Goal: Obtain resource: Download file/media

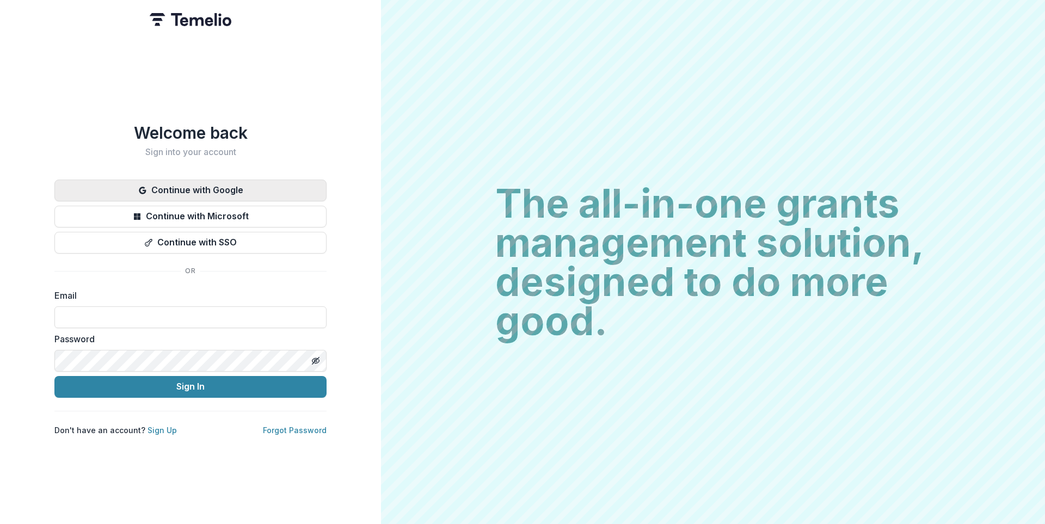
click at [250, 186] on button "Continue with Google" at bounding box center [190, 191] width 272 height 22
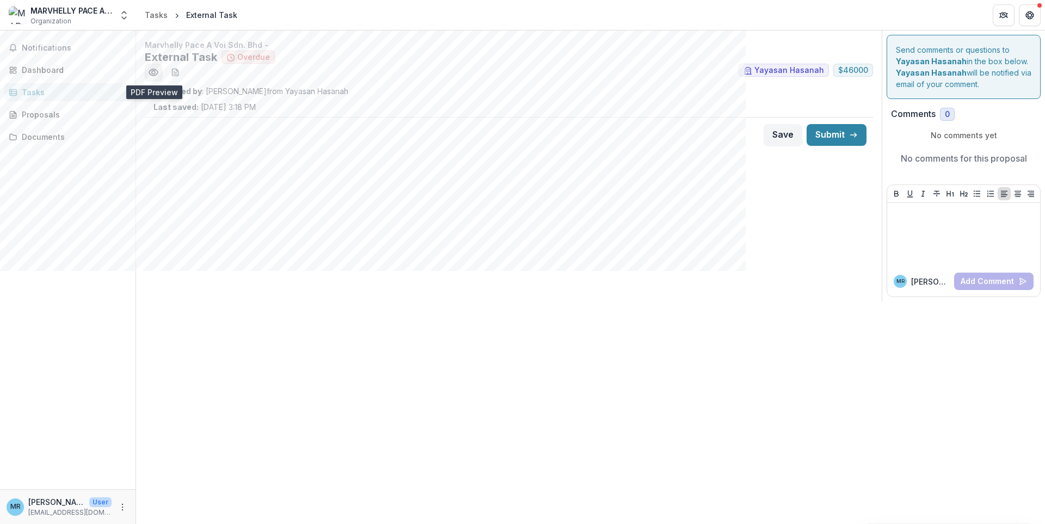
click at [152, 74] on circle "Preview 44170ef3-d095-4ec6-a600-f0eda81e8269.pdf" at bounding box center [153, 72] width 3 height 3
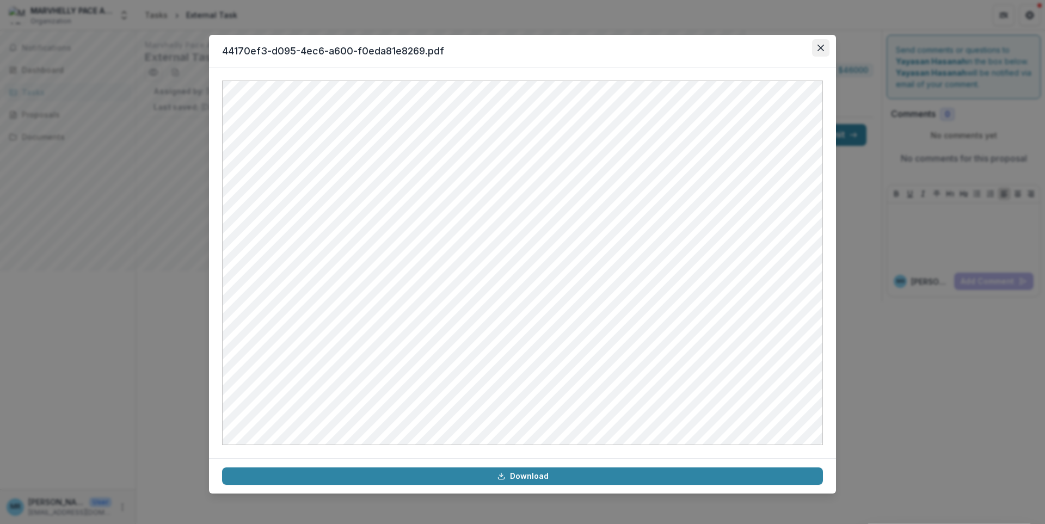
click at [827, 50] on button "Close" at bounding box center [820, 47] width 17 height 17
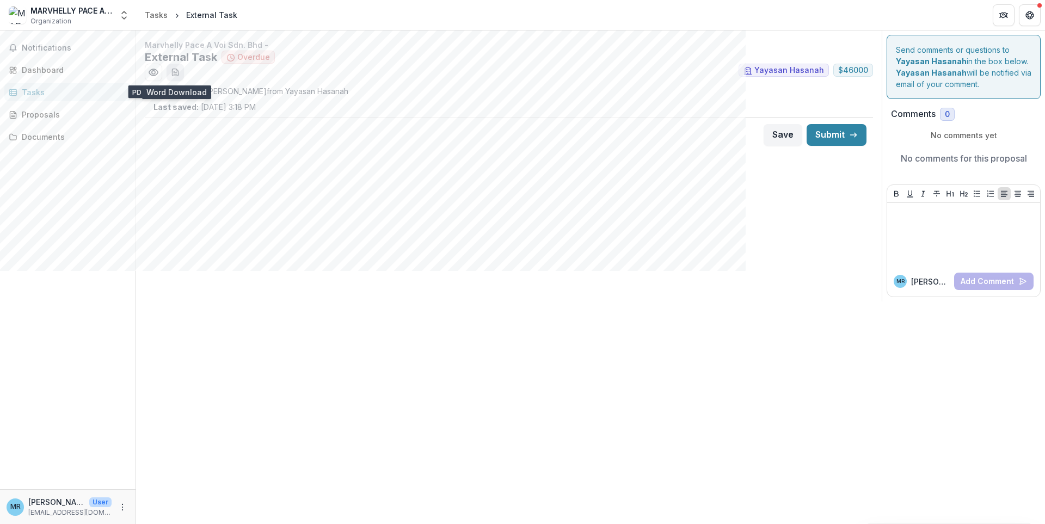
click at [174, 75] on icon "download-word-button" at bounding box center [175, 72] width 9 height 9
